Goal: Information Seeking & Learning: Learn about a topic

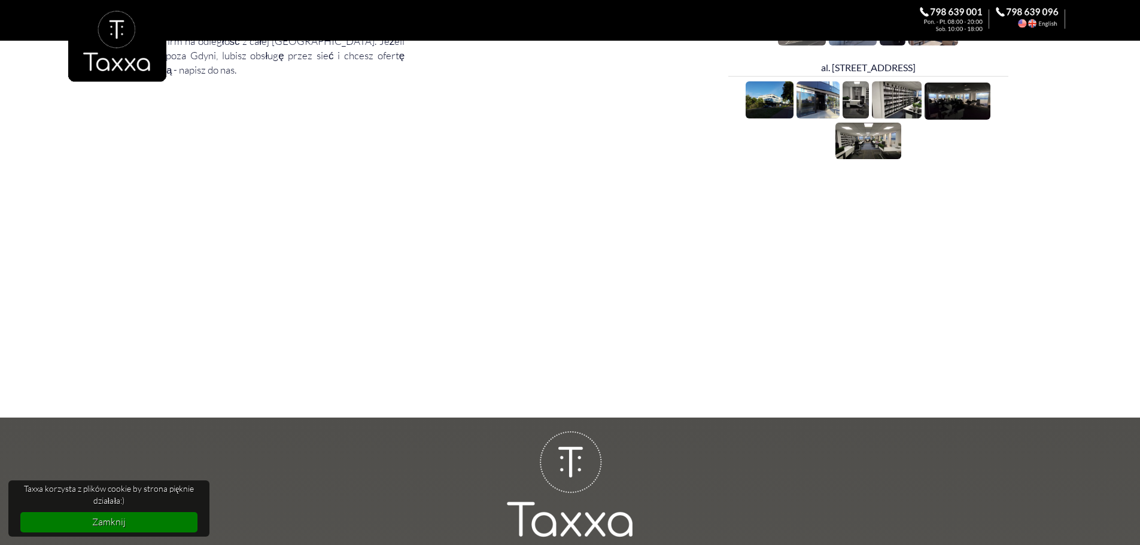
scroll to position [1197, 0]
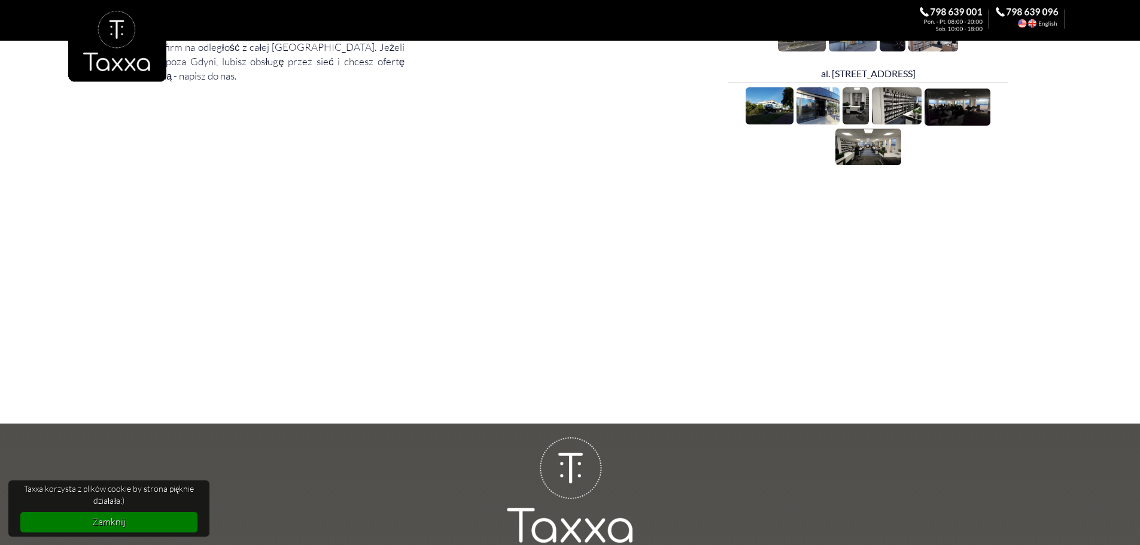
drag, startPoint x: 426, startPoint y: 129, endPoint x: 437, endPoint y: 187, distance: 59.6
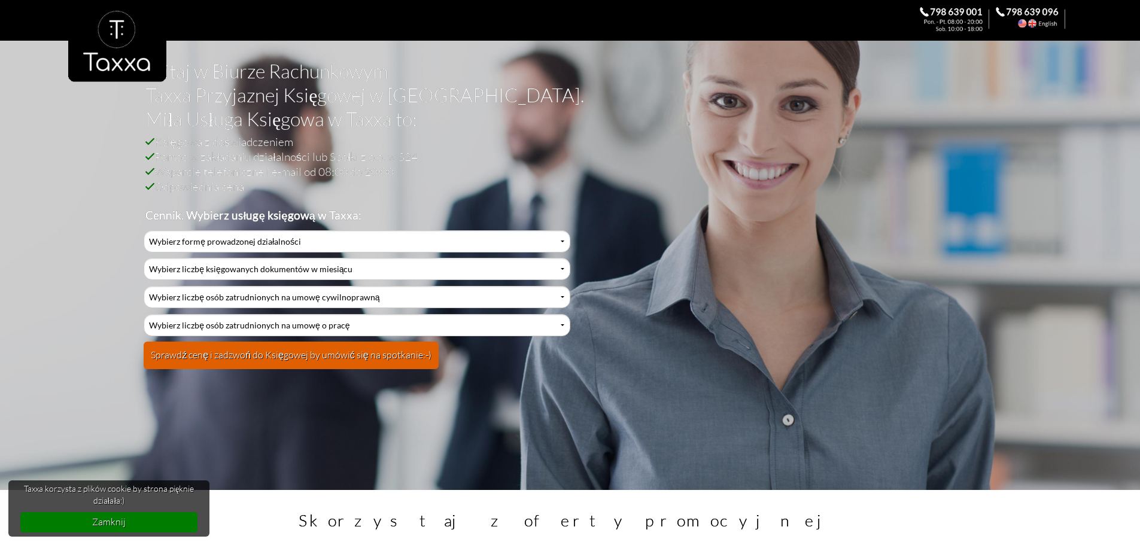
scroll to position [0, 0]
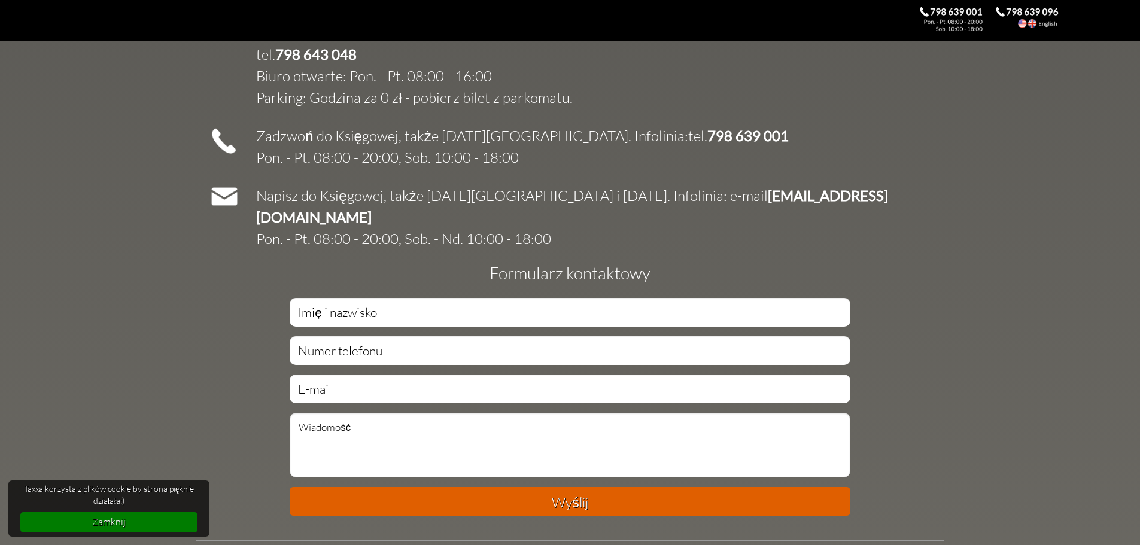
scroll to position [2224, 0]
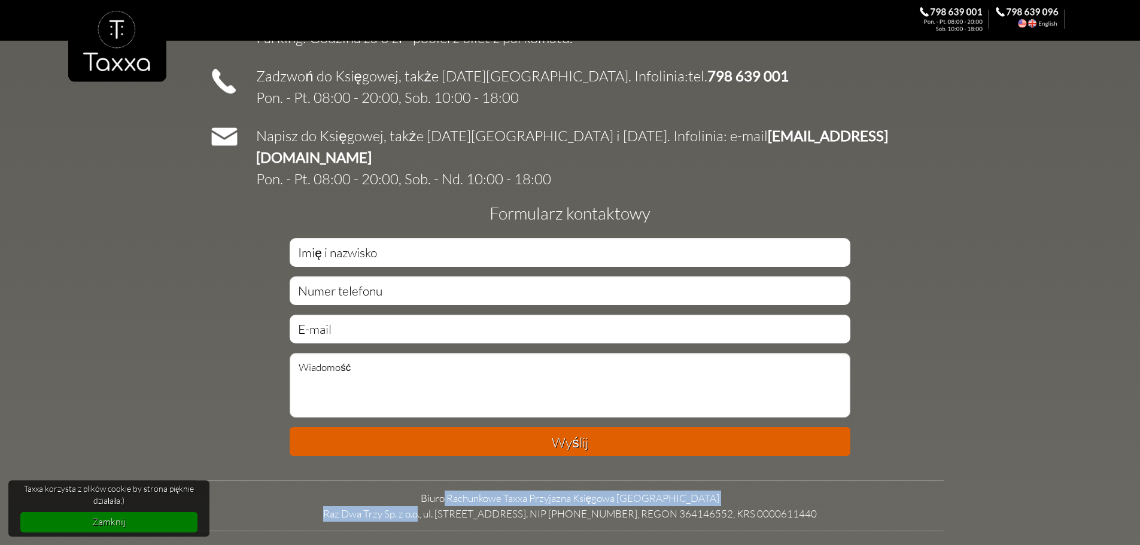
drag, startPoint x: 437, startPoint y: 476, endPoint x: 408, endPoint y: 487, distance: 31.5
click at [409, 491] on td "Biuro Rachunkowe Taxxa Przyjazna Księgowa Gdynia Raz Dwa Trzy Sp. z o.o., ul. […" at bounding box center [569, 506] width 747 height 31
click at [372, 492] on td "Biuro Rachunkowe Taxxa Przyjazna Księgowa Gdynia Raz Dwa Trzy Sp. z o.o., ul. […" at bounding box center [569, 506] width 747 height 31
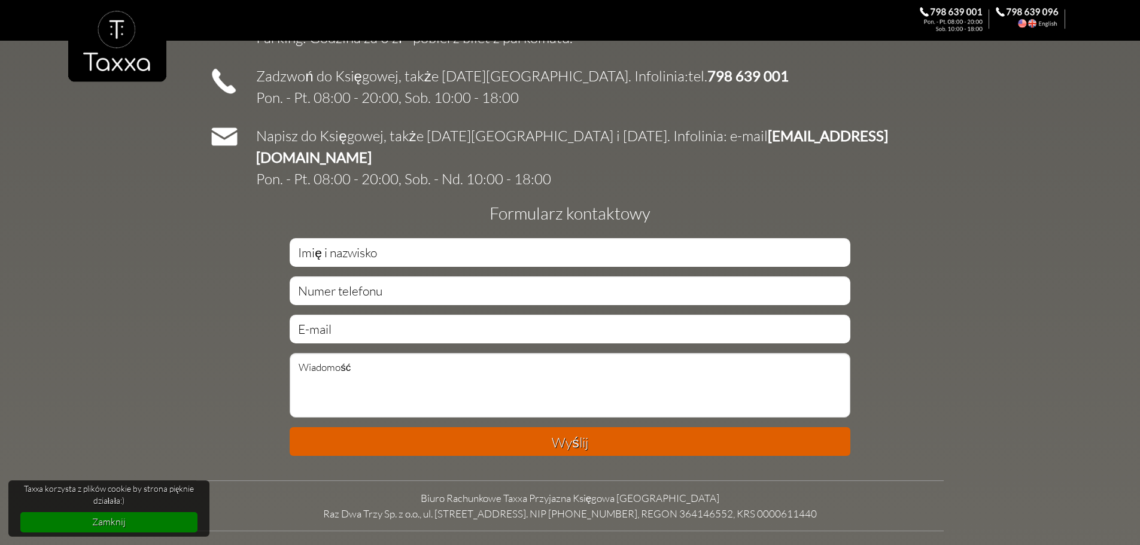
click at [324, 493] on td "Biuro Rachunkowe Taxxa Przyjazna Księgowa Gdynia Raz Dwa Trzy Sp. z o.o., ul. M…" at bounding box center [569, 506] width 747 height 31
drag, startPoint x: 324, startPoint y: 493, endPoint x: 411, endPoint y: 488, distance: 87.5
click at [411, 491] on td "Biuro Rachunkowe Taxxa Przyjazna Księgowa Gdynia Raz Dwa Trzy Sp. z o.o., ul. M…" at bounding box center [569, 506] width 747 height 31
copy td "Raz Dwa Trzy Sp. z o.o."
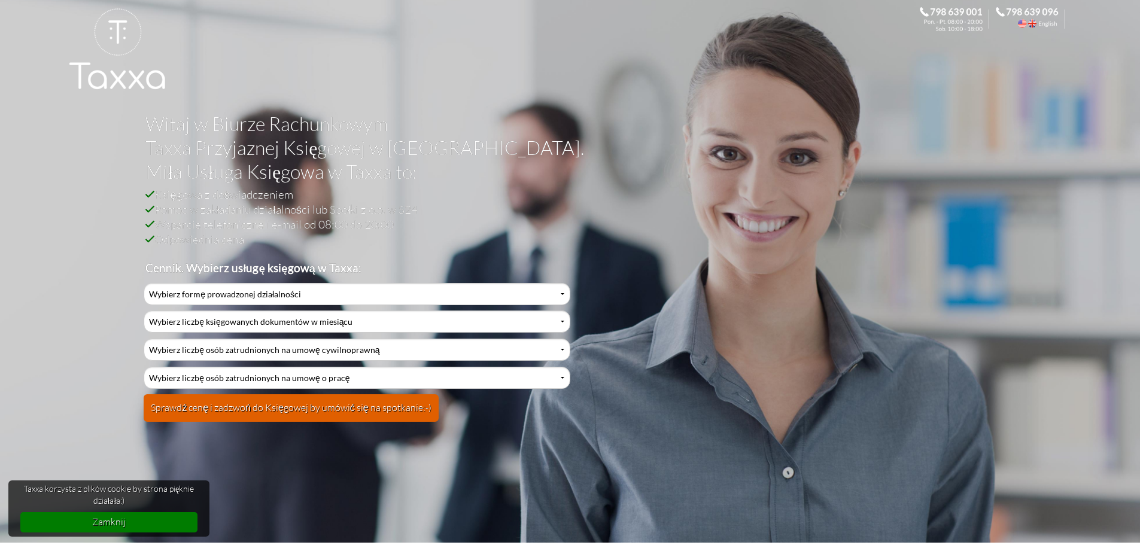
scroll to position [0, 0]
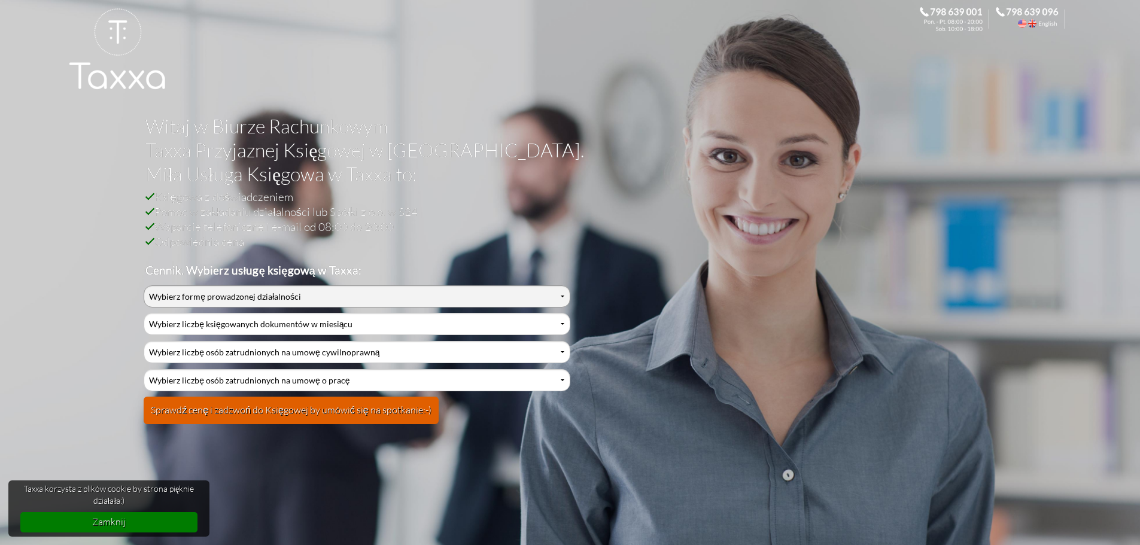
click at [403, 299] on select "Wybierz formę prowadzonej działalności Działalność jednoosobowa Działalność jed…" at bounding box center [357, 296] width 426 height 22
select select "2"
click at [144, 285] on select "Wybierz formę prowadzonej działalności Działalność jednoosobowa Działalność jed…" at bounding box center [357, 296] width 426 height 22
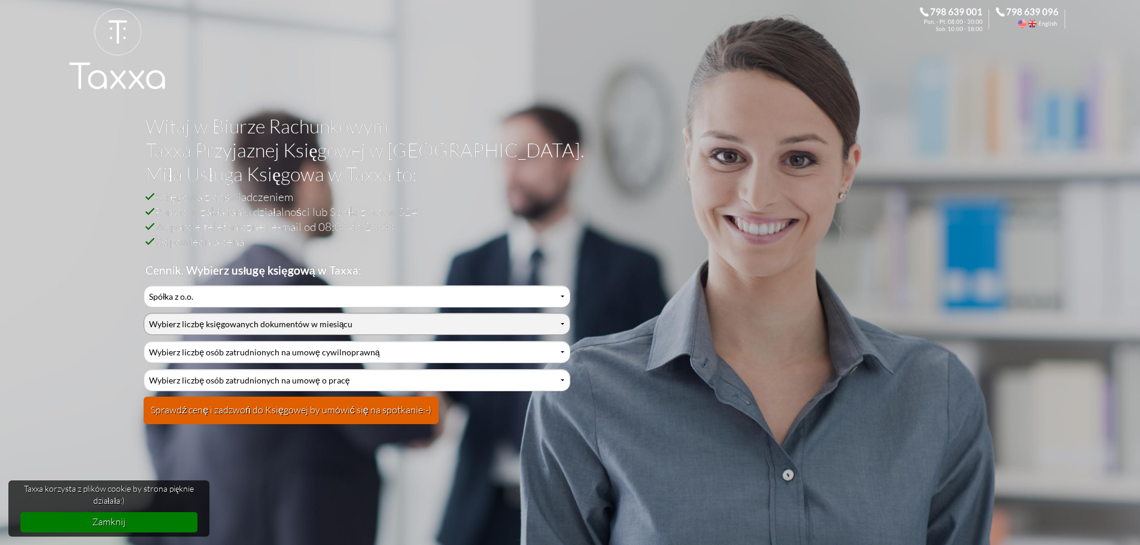
click at [312, 315] on select "Wybierz liczbę księgowanych dokumentów w miesiącu 0-1 2-3 4-5 6-10 11-20 21-30 …" at bounding box center [357, 324] width 426 height 22
click at [309, 318] on select "Wybierz liczbę księgowanych dokumentów w miesiącu 0-1 2-3 4-5 6-10 11-20 21-30 …" at bounding box center [357, 324] width 426 height 22
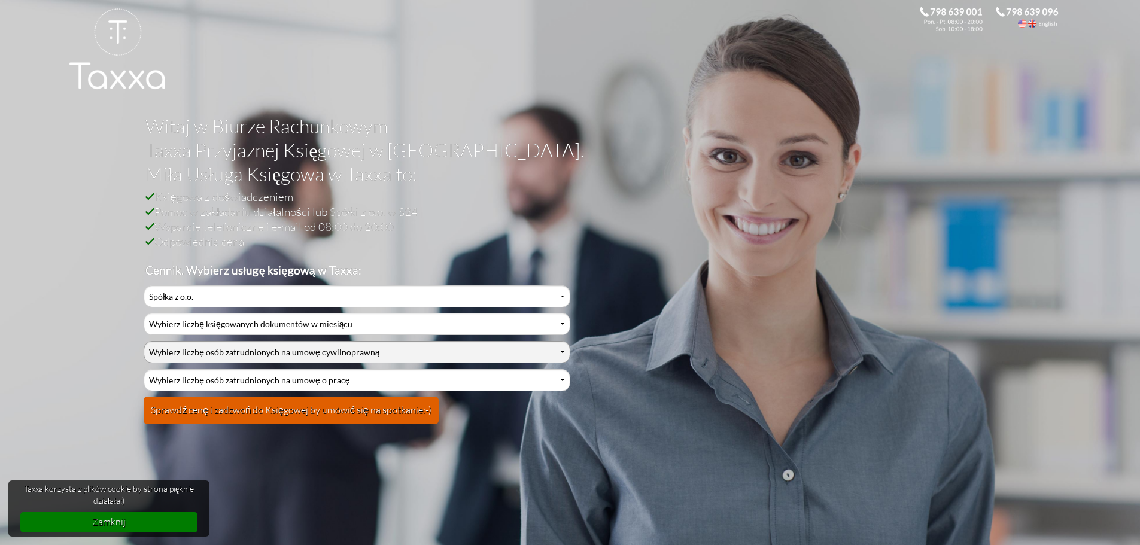
click at [291, 349] on select "Wybierz liczbę osób zatrudnionych na umowę cywilnoprawną 0 1 2 3 4 5 6 7 8 9 10…" at bounding box center [357, 352] width 426 height 22
click at [305, 353] on select "Wybierz liczbę osób zatrudnionych na umowę cywilnoprawną 0 1 2 3 4 5 6 7 8 9 10…" at bounding box center [357, 352] width 426 height 22
select select "10"
click at [144, 341] on select "Wybierz liczbę osób zatrudnionych na umowę cywilnoprawną 0 1 2 3 4 5 6 7 8 9 10…" at bounding box center [357, 352] width 426 height 22
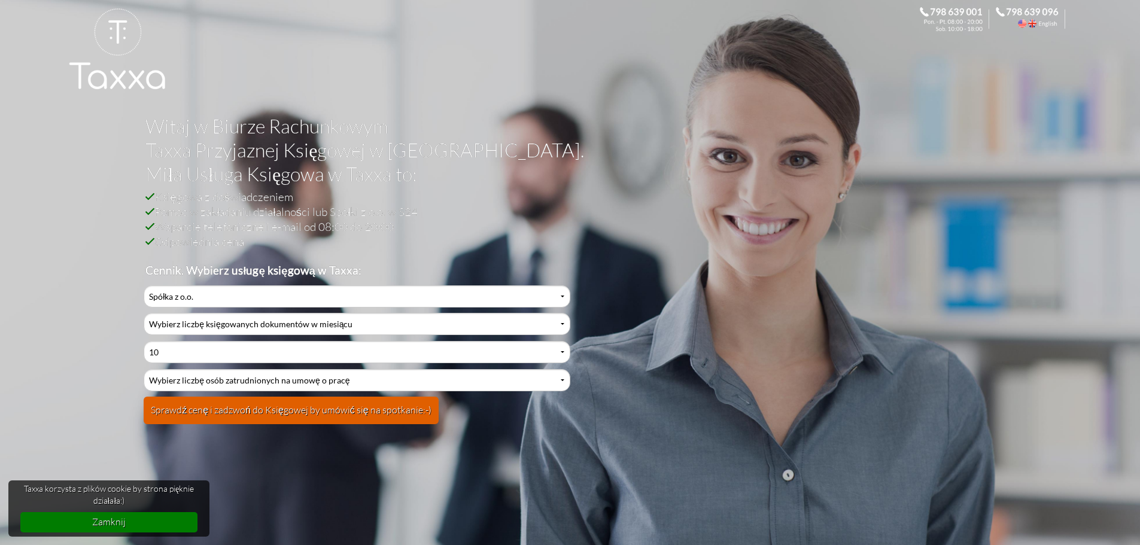
click at [112, 37] on link at bounding box center [117, 61] width 98 height 108
